Goal: Check status

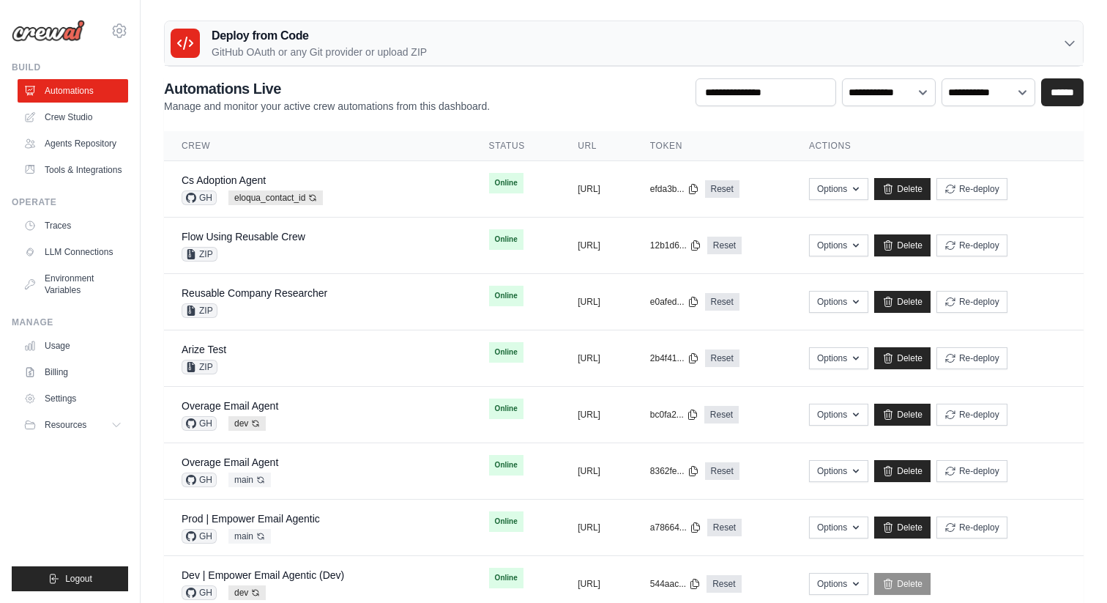
scroll to position [361, 0]
